Goal: Information Seeking & Learning: Learn about a topic

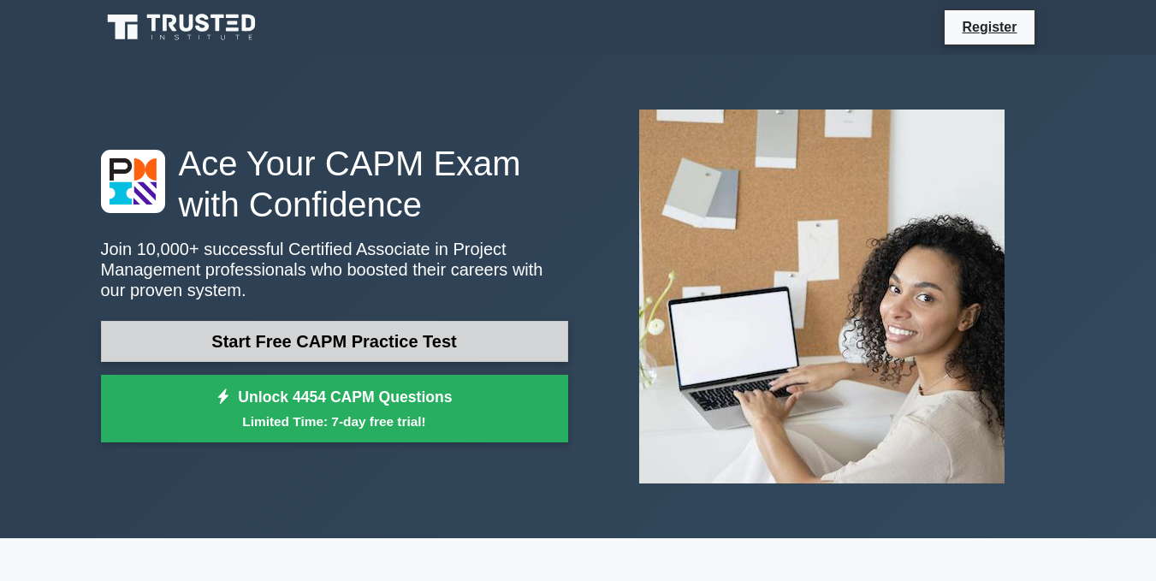
click at [437, 342] on link "Start Free CAPM Practice Test" at bounding box center [334, 341] width 467 height 41
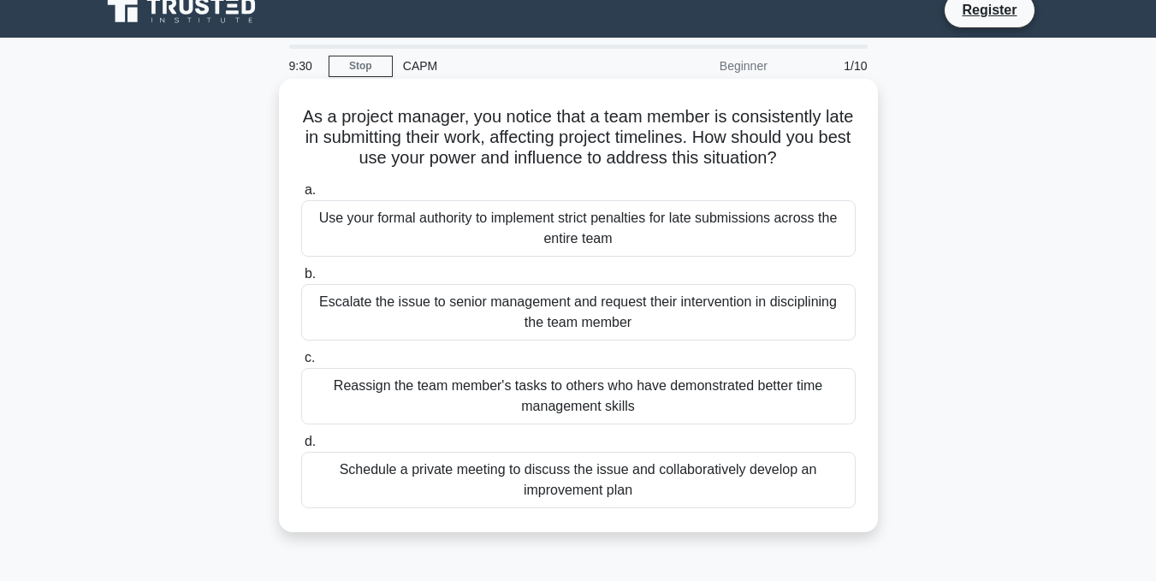
scroll to position [16, 0]
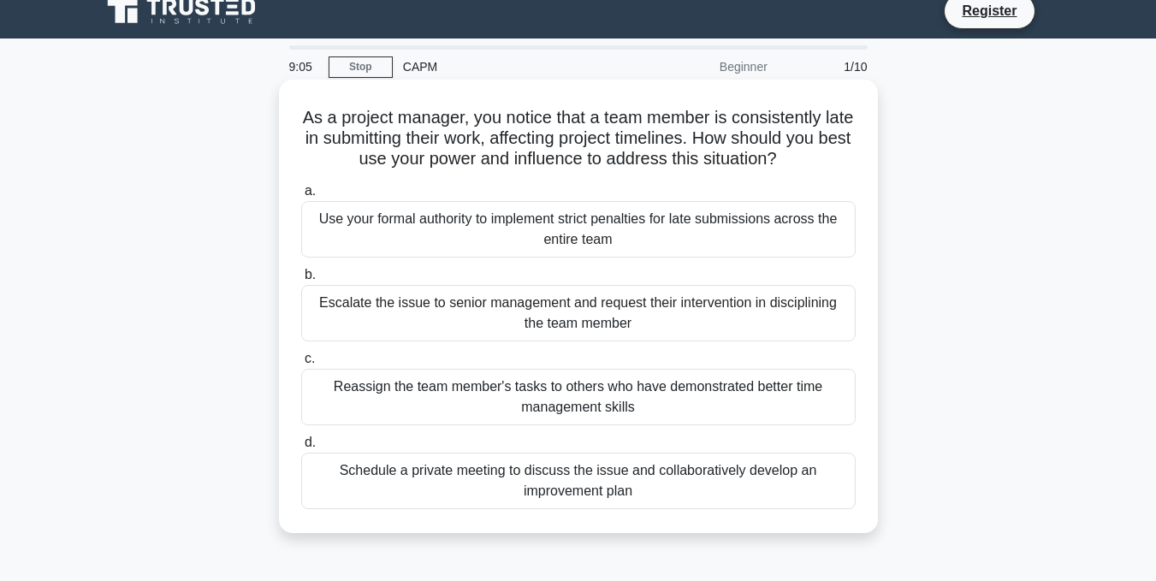
click at [619, 239] on div "Use your formal authority to implement strict penalties for late submissions ac…" at bounding box center [578, 229] width 554 height 56
click at [301, 197] on input "a. Use your formal authority to implement strict penalties for late submissions…" at bounding box center [301, 191] width 0 height 11
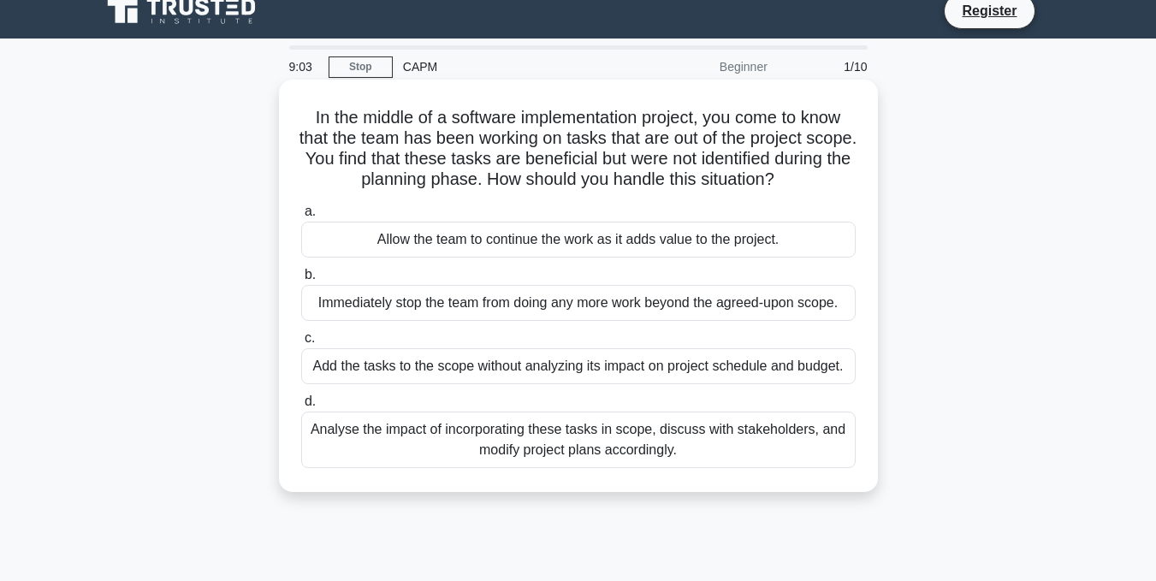
scroll to position [0, 0]
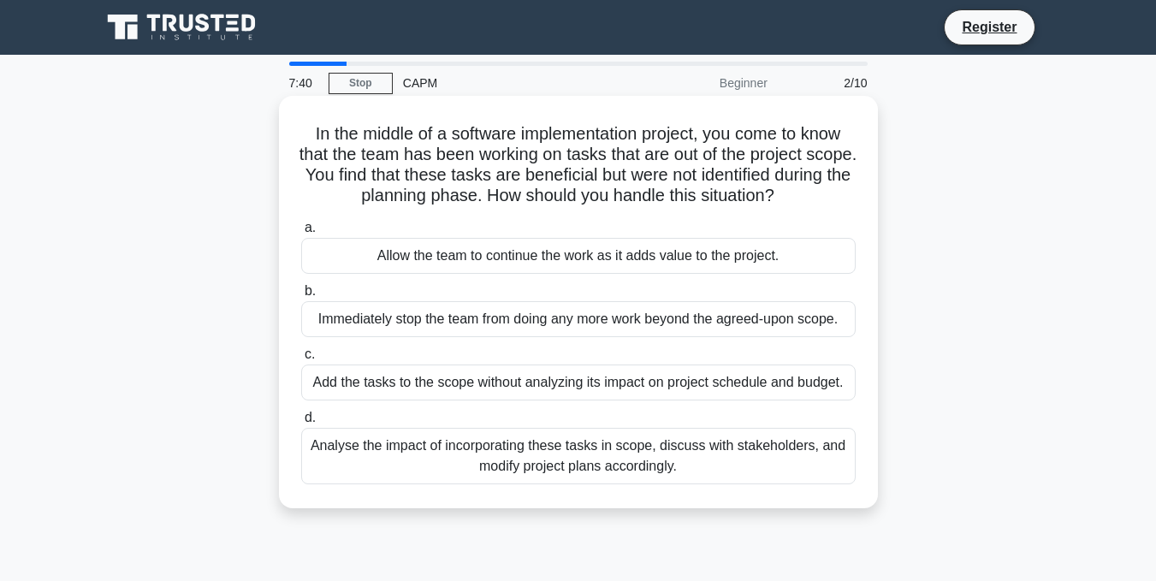
click at [631, 465] on div "Analyse the impact of incorporating these tasks in scope, discuss with stakehol…" at bounding box center [578, 456] width 554 height 56
click at [301, 423] on input "d. Analyse the impact of incorporating these tasks in scope, discuss with stake…" at bounding box center [301, 417] width 0 height 11
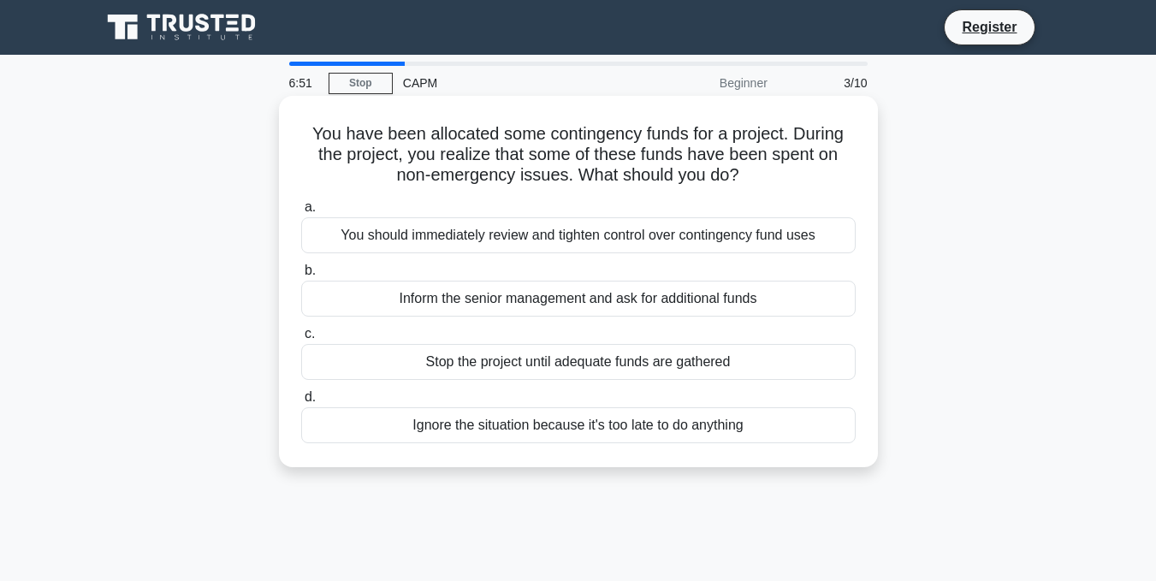
click at [783, 305] on div "Inform the senior management and ask for additional funds" at bounding box center [578, 299] width 554 height 36
click at [301, 276] on input "b. Inform the senior management and ask for additional funds" at bounding box center [301, 270] width 0 height 11
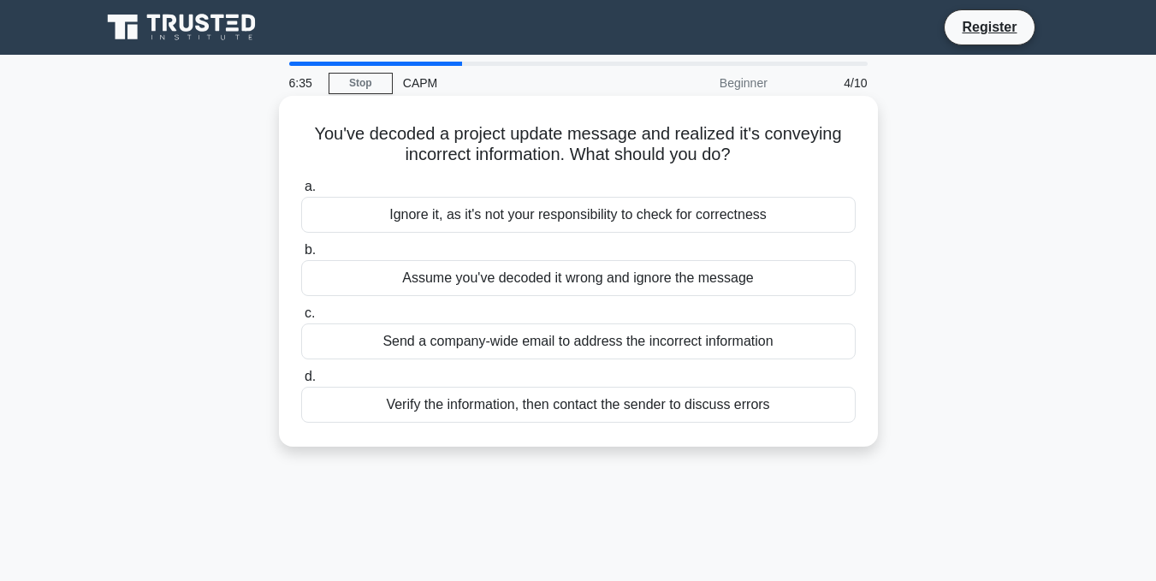
drag, startPoint x: 741, startPoint y: 157, endPoint x: 295, endPoint y: 133, distance: 446.2
click at [295, 133] on div "You've decoded a project update message and realized it's conveying incorrect i…" at bounding box center [578, 271] width 585 height 337
copy h5 "You've decoded a project update message and realized it's conveying incorrect i…"
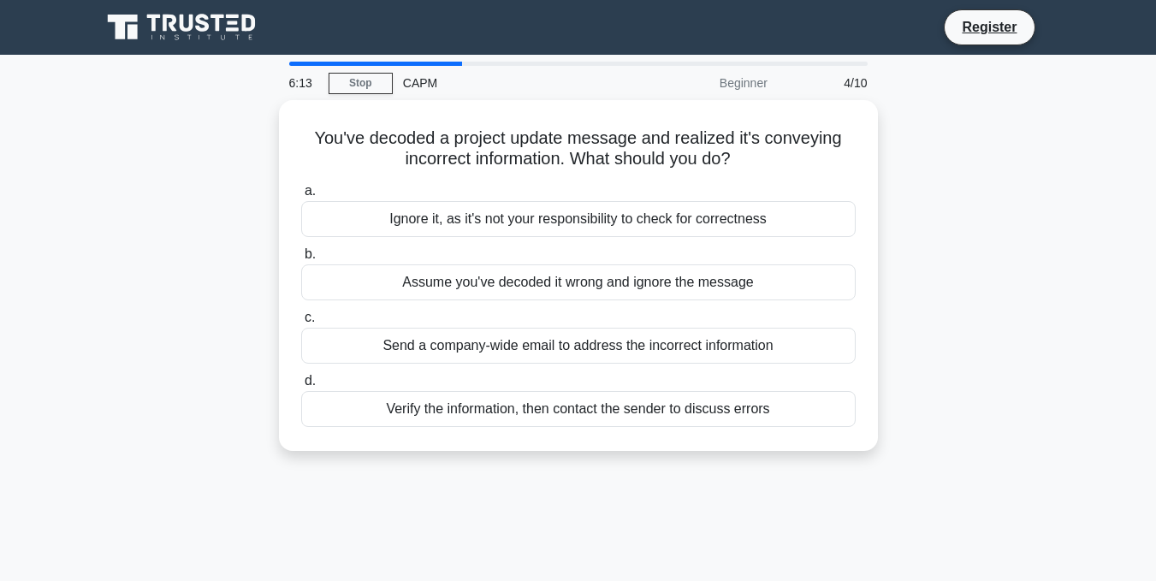
click at [529, 495] on div "6:13 Stop CAPM Beginner 4/10 You've decoded a project update message and realiz…" at bounding box center [578, 489] width 975 height 855
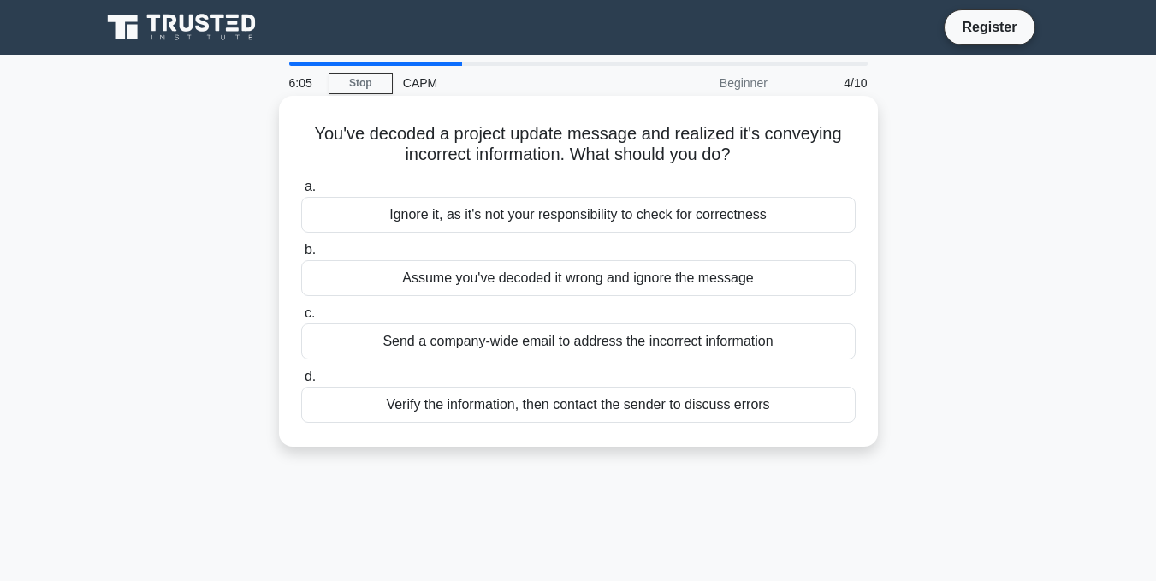
click at [579, 411] on div "Verify the information, then contact the sender to discuss errors" at bounding box center [578, 405] width 554 height 36
click at [301, 382] on input "d. Verify the information, then contact the sender to discuss errors" at bounding box center [301, 376] width 0 height 11
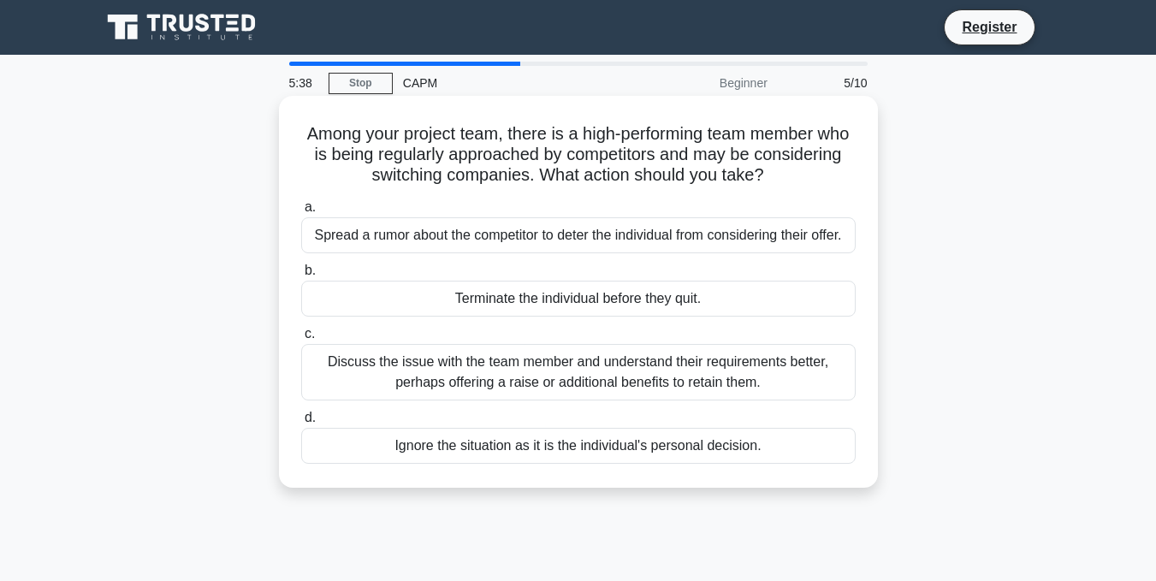
click at [772, 375] on div "Discuss the issue with the team member and understand their requirements better…" at bounding box center [578, 372] width 554 height 56
click at [301, 340] on input "c. Discuss the issue with the team member and understand their requirements bet…" at bounding box center [301, 333] width 0 height 11
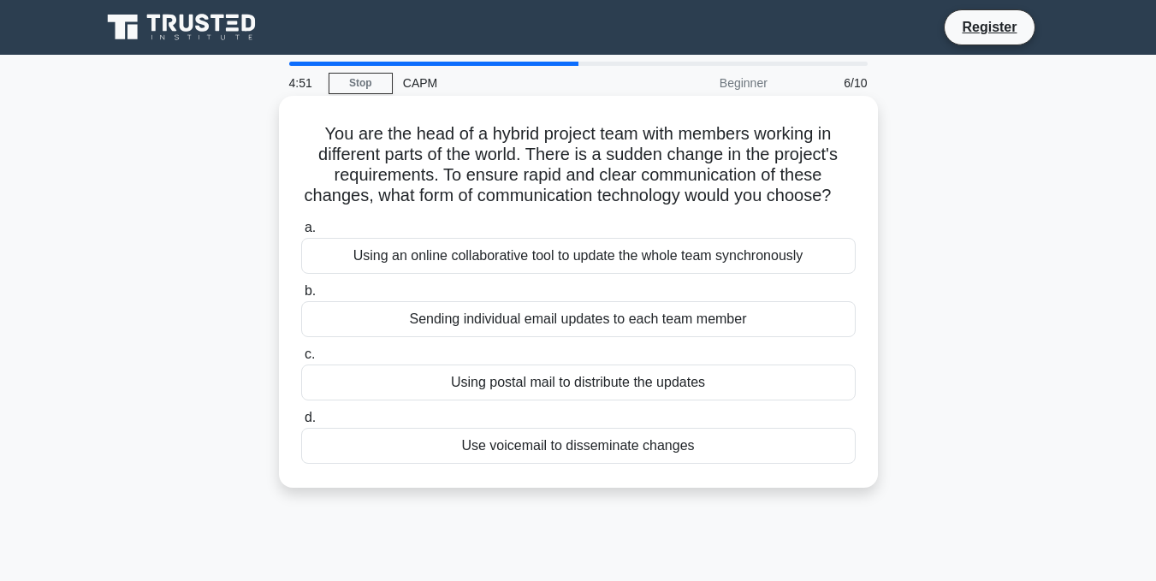
click at [484, 337] on div "Sending individual email updates to each team member" at bounding box center [578, 319] width 554 height 36
click at [301, 297] on input "b. Sending individual email updates to each team member" at bounding box center [301, 291] width 0 height 11
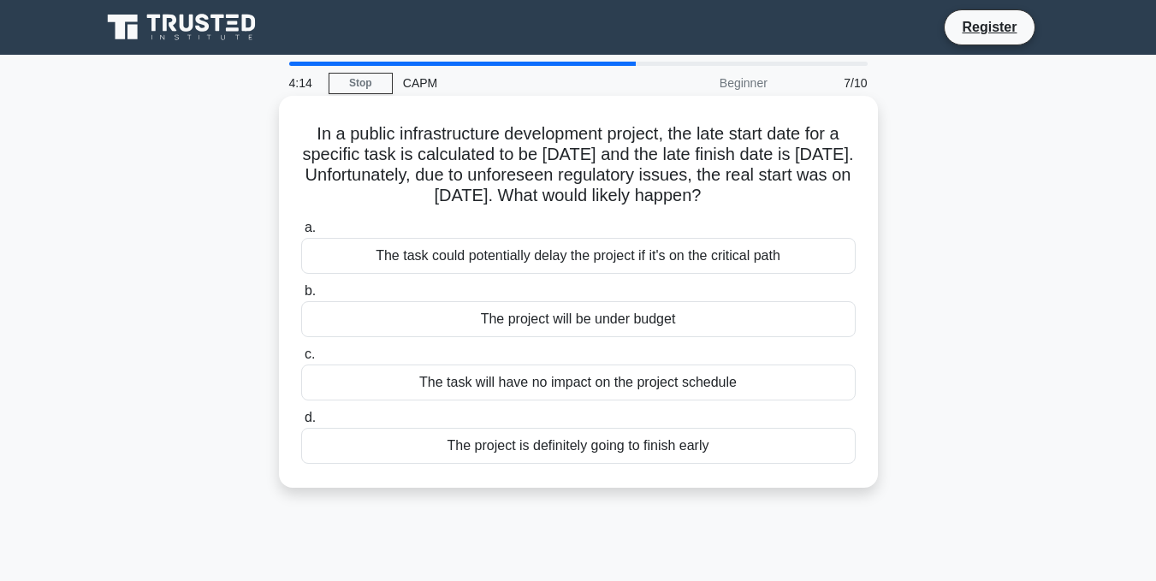
drag, startPoint x: 739, startPoint y: 200, endPoint x: 289, endPoint y: 131, distance: 455.2
click at [289, 131] on div "In a public infrastructure development project, the late start date for a speci…" at bounding box center [578, 292] width 585 height 378
copy h5 "In a public infrastructure development project, the late start date for a speci…"
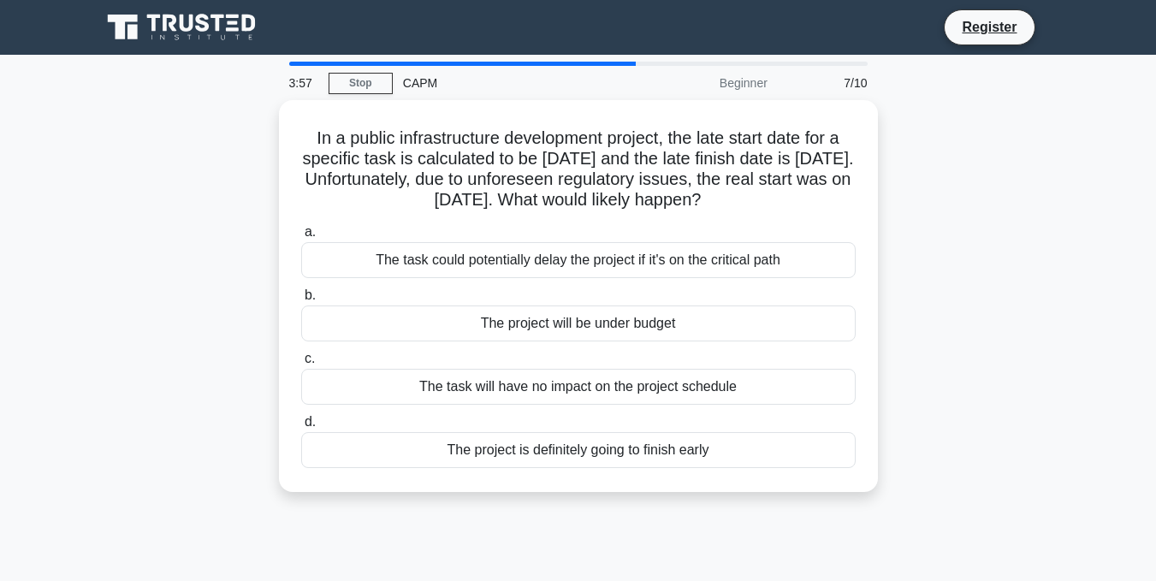
click at [909, 263] on div "In a public infrastructure development project, the late start date for a speci…" at bounding box center [578, 306] width 975 height 412
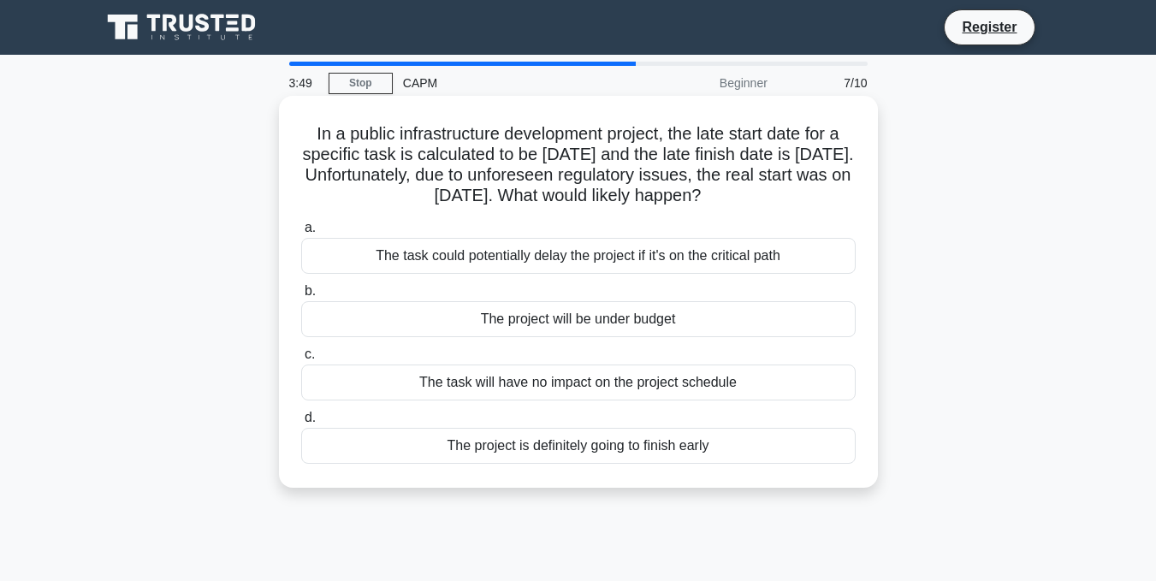
click at [736, 273] on div "The task could potentially delay the project if it's on the critical path" at bounding box center [578, 256] width 554 height 36
click at [301, 233] on input "a. The task could potentially delay the project if it's on the critical path" at bounding box center [301, 227] width 0 height 11
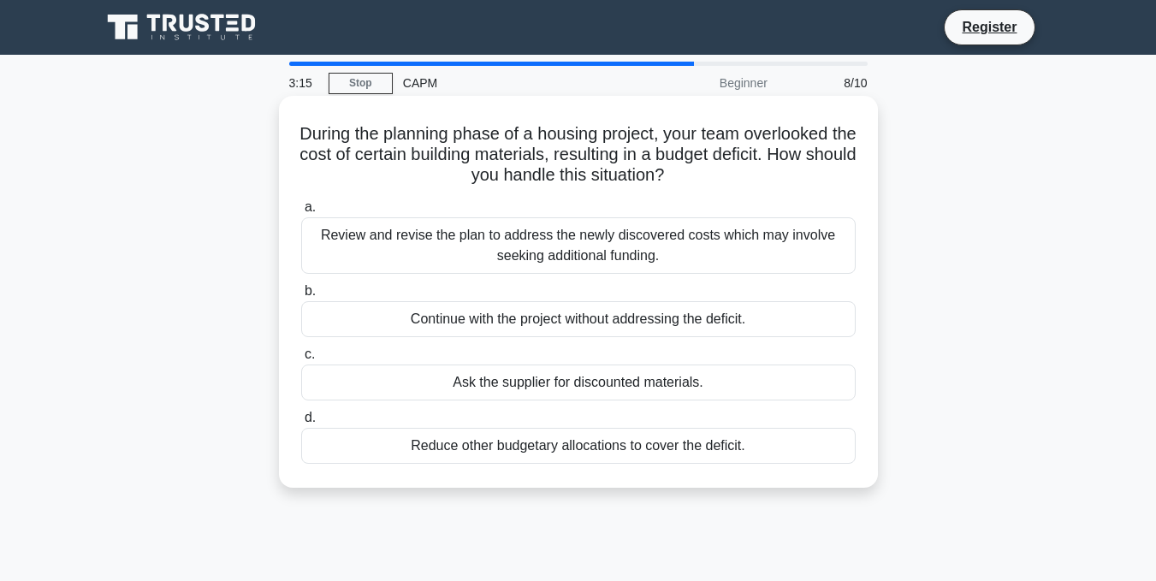
click at [698, 450] on div "Reduce other budgetary allocations to cover the deficit." at bounding box center [578, 446] width 554 height 36
click at [301, 423] on input "d. Reduce other budgetary allocations to cover the deficit." at bounding box center [301, 417] width 0 height 11
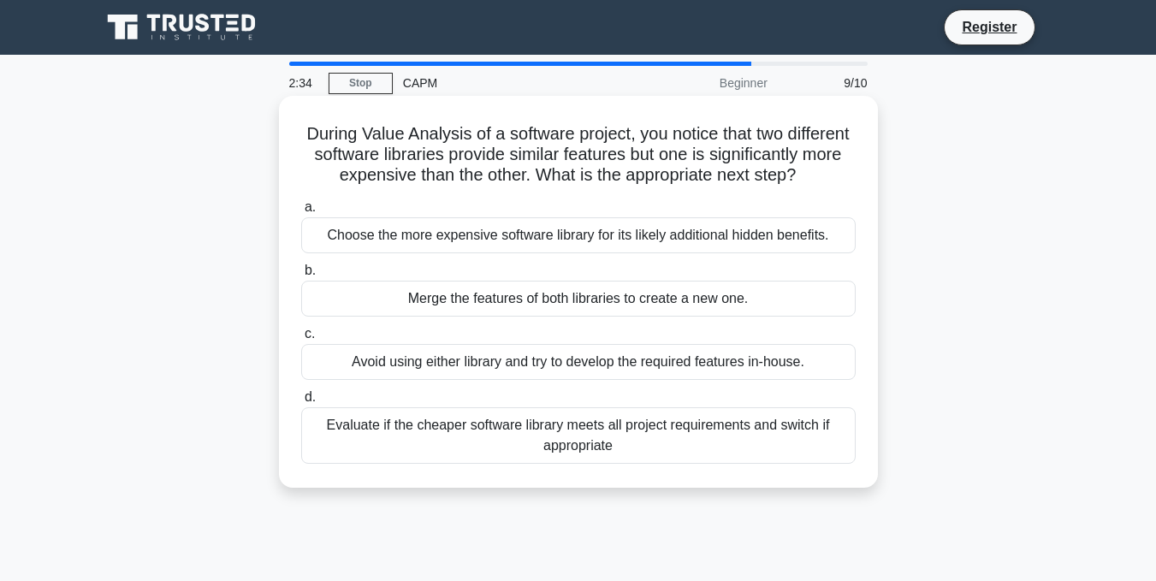
drag, startPoint x: 456, startPoint y: 251, endPoint x: 400, endPoint y: 258, distance: 56.0
click at [400, 253] on div "Choose the more expensive software library for its likely additional hidden ben…" at bounding box center [578, 235] width 554 height 36
click at [301, 213] on input "a. Choose the more expensive software library for its likely additional hidden …" at bounding box center [301, 207] width 0 height 11
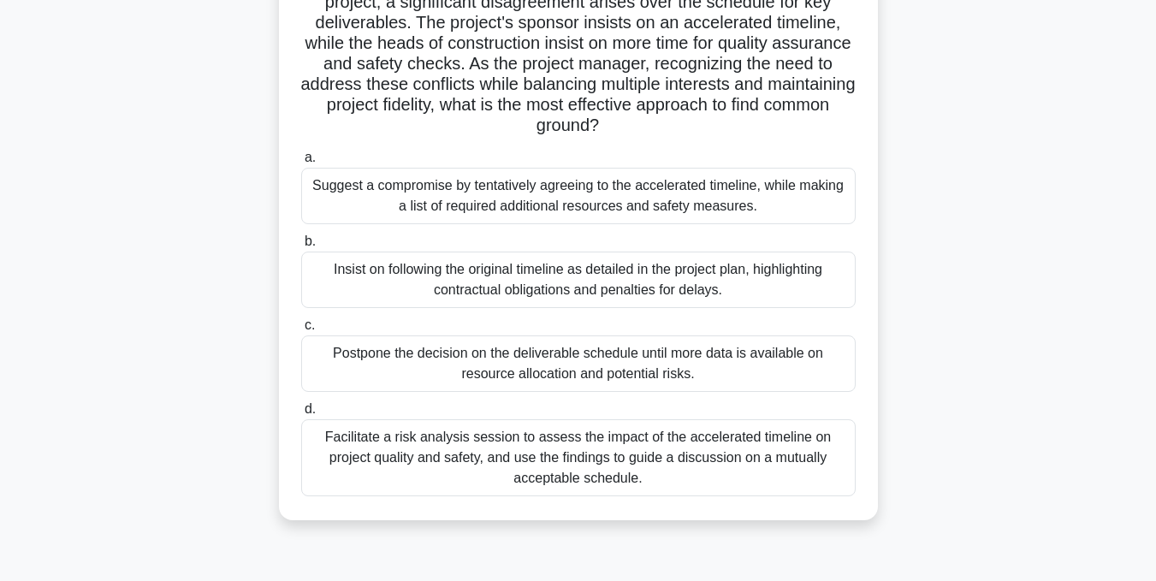
scroll to position [153, 0]
click at [687, 361] on div "Postpone the decision on the deliverable schedule until more data is available …" at bounding box center [578, 362] width 554 height 56
click at [301, 330] on input "c. Postpone the decision on the deliverable schedule until more data is availab…" at bounding box center [301, 324] width 0 height 11
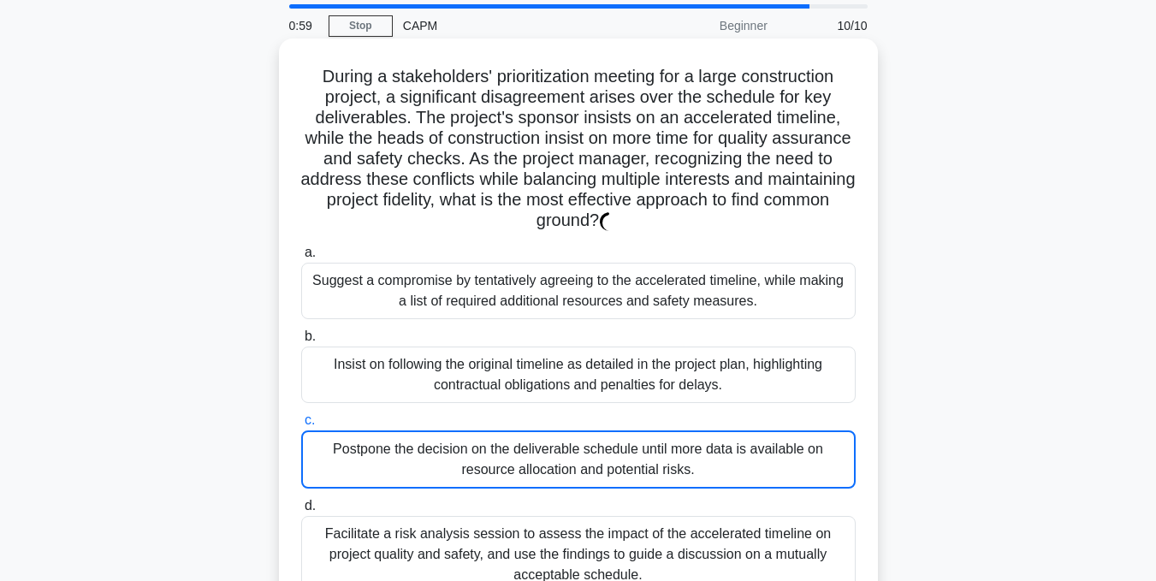
scroll to position [55, 0]
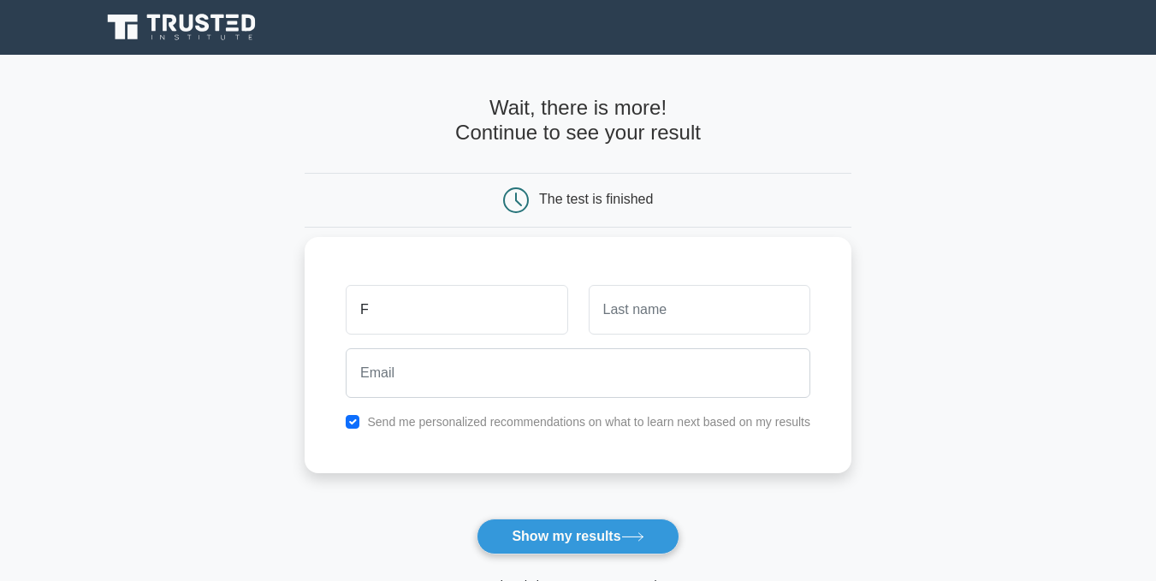
type input "Fortune"
click at [625, 325] on input "text" at bounding box center [699, 310] width 222 height 50
type input "elmax"
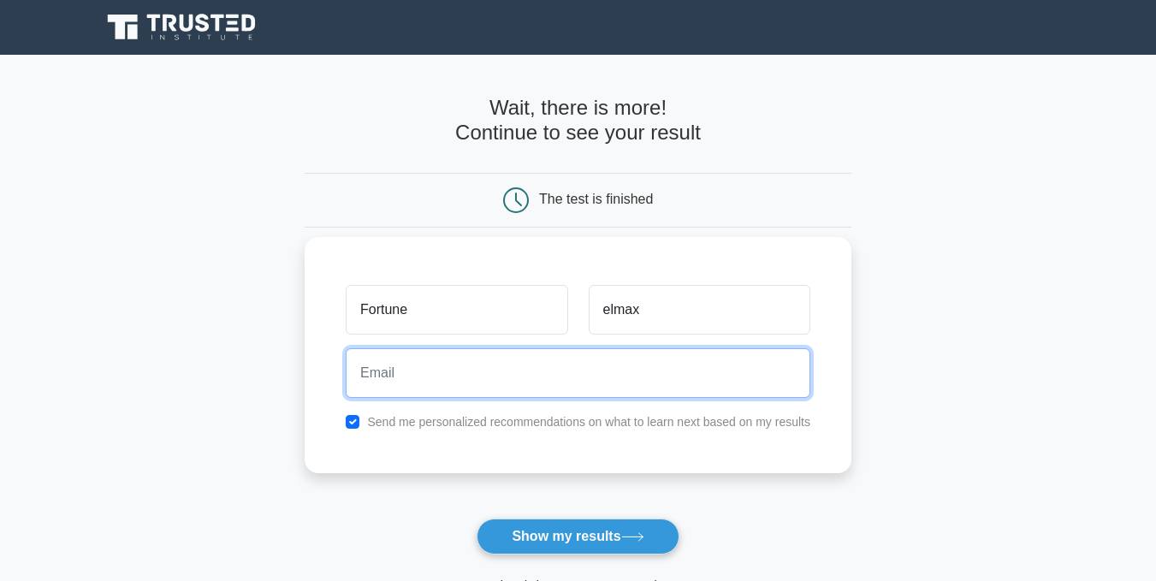
click at [590, 389] on input "email" at bounding box center [578, 373] width 464 height 50
type input "fortuneelmax10@gmail.com"
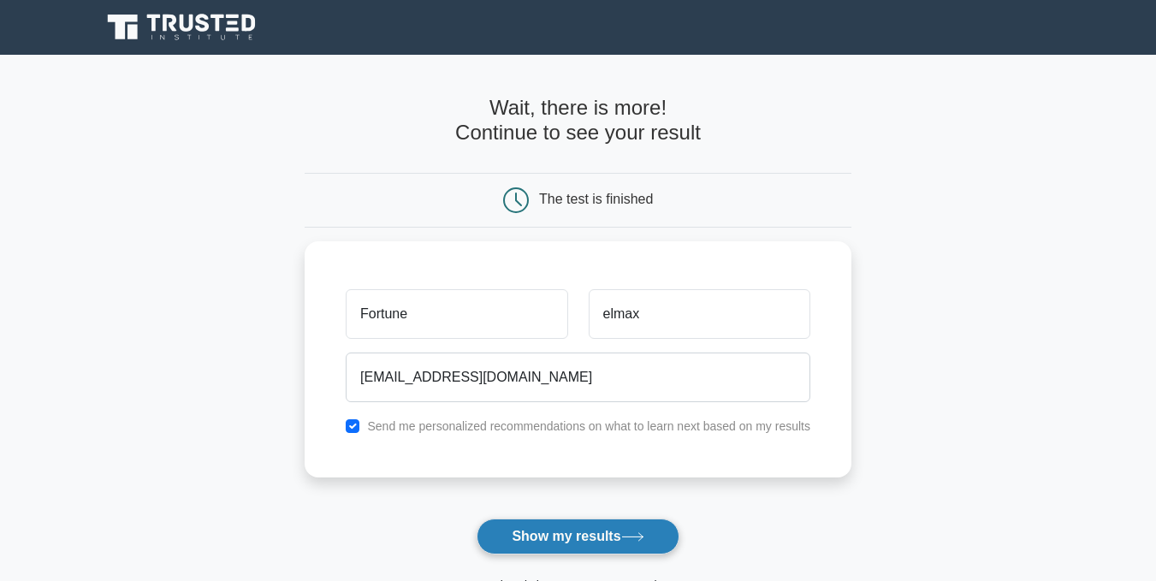
click at [549, 542] on button "Show my results" at bounding box center [577, 536] width 202 height 36
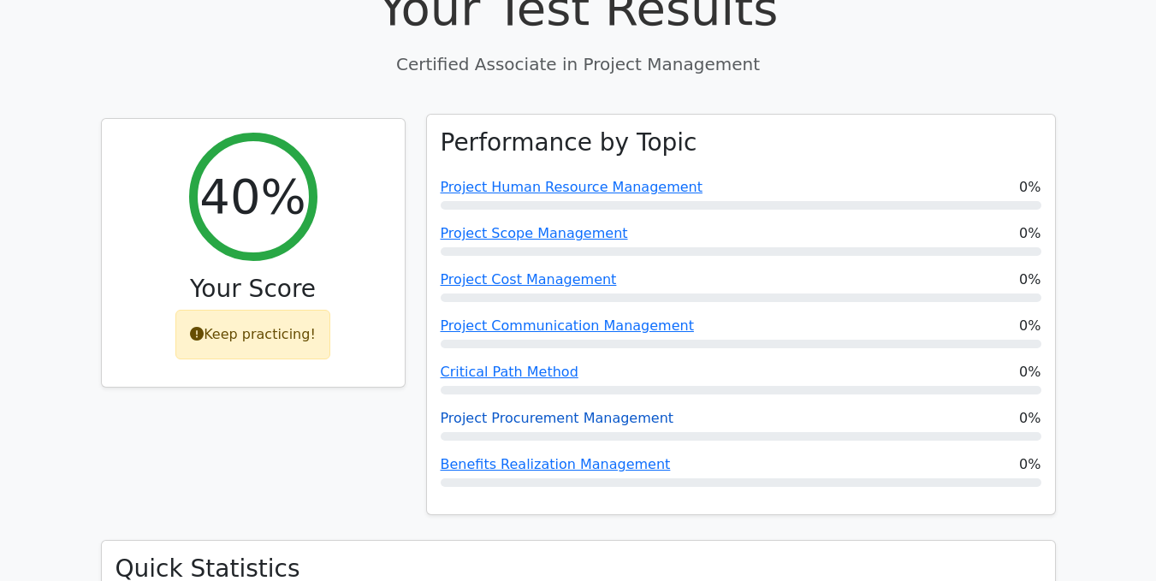
scroll to position [912, 0]
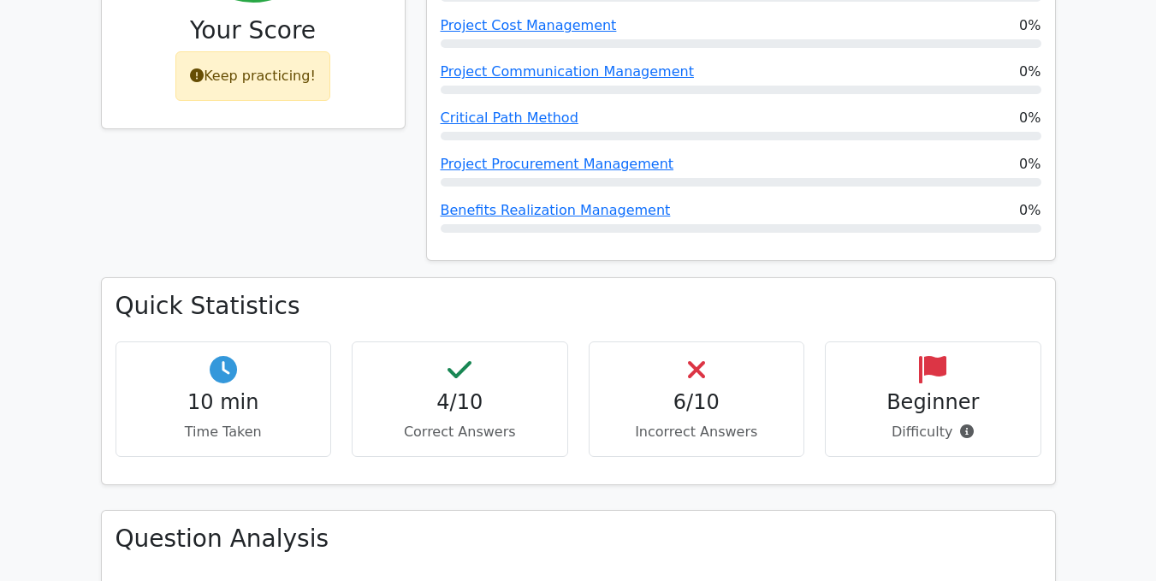
click at [896, 341] on div "Beginner Difficulty" at bounding box center [933, 398] width 216 height 115
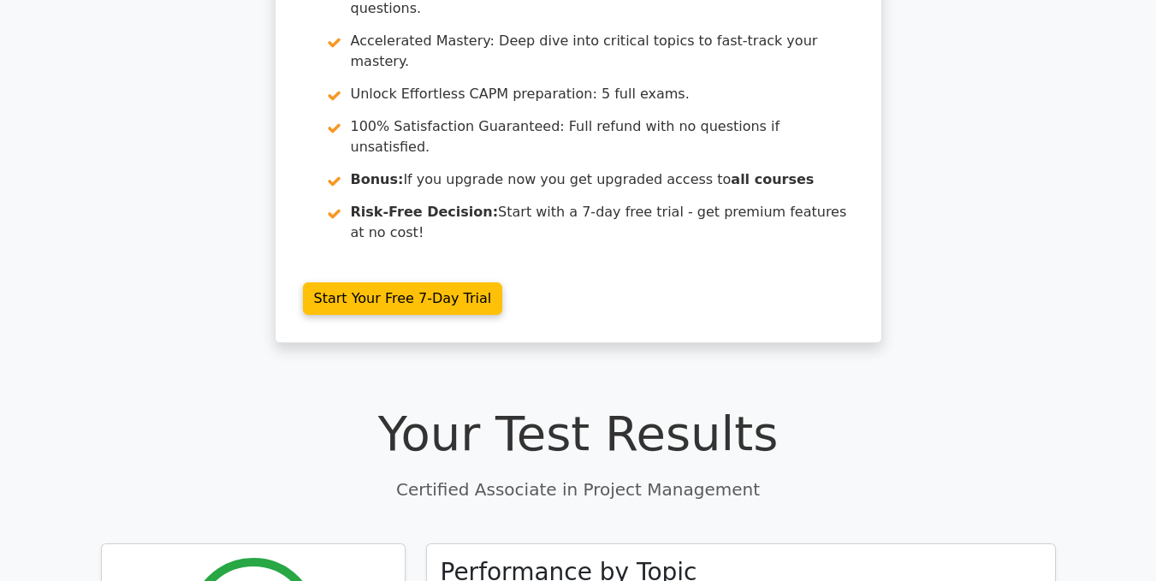
scroll to position [0, 0]
